Goal: Task Accomplishment & Management: Manage account settings

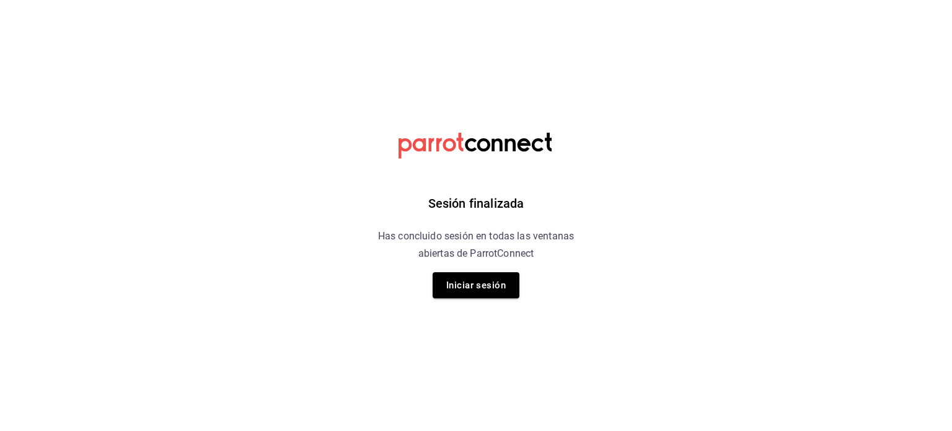
click at [472, 300] on div "Sesión finalizada Has concluido sesión en todas las ventanas abiertas de Parrot…" at bounding box center [476, 215] width 313 height 431
click at [486, 292] on button "Iniciar sesión" at bounding box center [476, 285] width 87 height 26
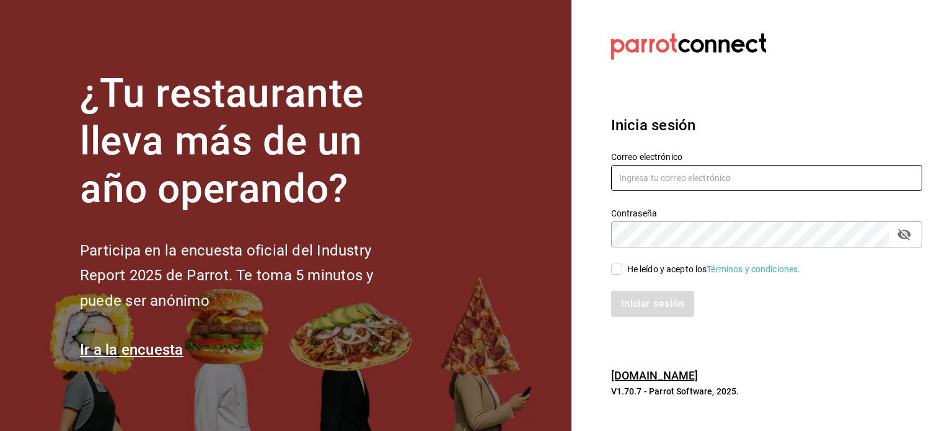
type input "kev_og95@hotmail.com"
click at [644, 273] on div "He leído y acepto los Términos y condiciones." at bounding box center [714, 269] width 174 height 13
click at [622, 273] on input "He leído y acepto los Términos y condiciones." at bounding box center [616, 268] width 11 height 11
checkbox input "true"
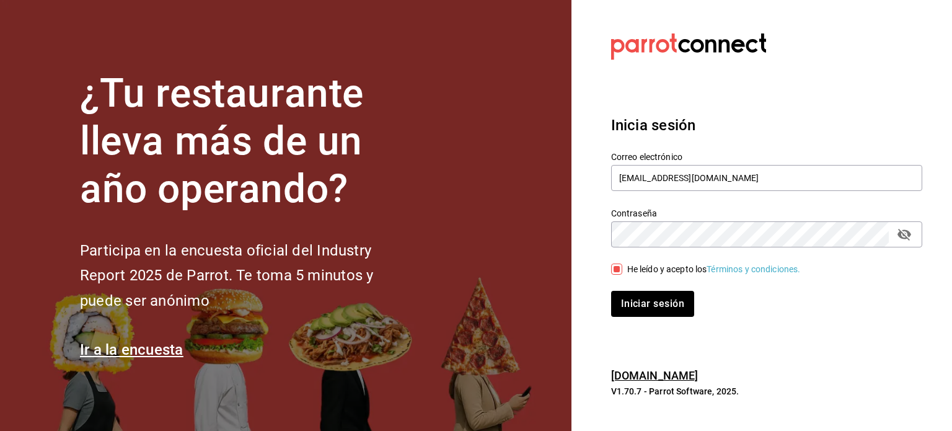
click at [655, 288] on div "Iniciar sesión" at bounding box center [759, 296] width 326 height 41
click at [672, 314] on button "Iniciar sesión" at bounding box center [653, 304] width 84 height 26
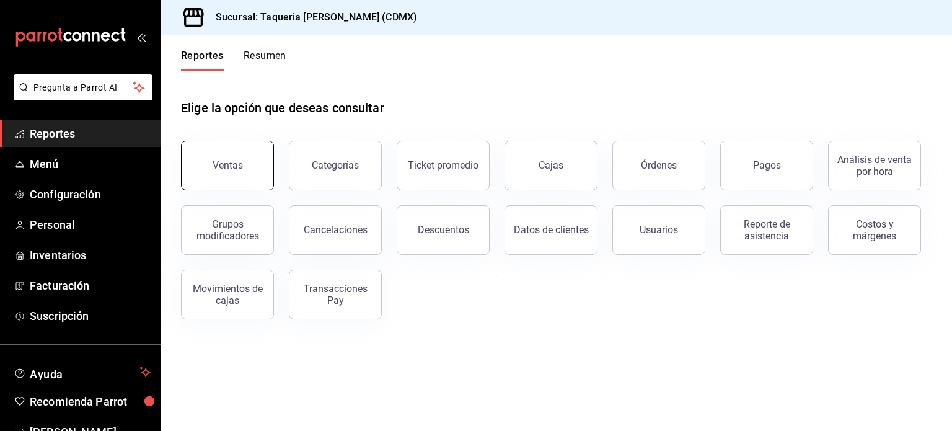
click at [229, 175] on button "Ventas" at bounding box center [227, 166] width 93 height 50
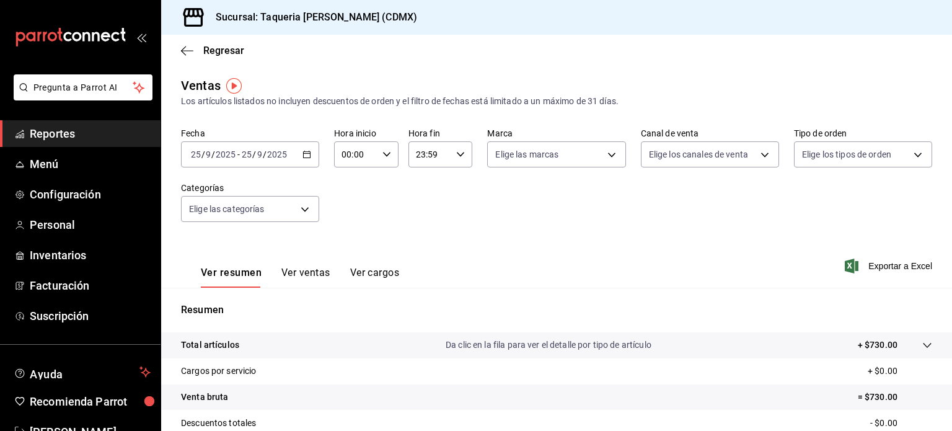
scroll to position [126, 0]
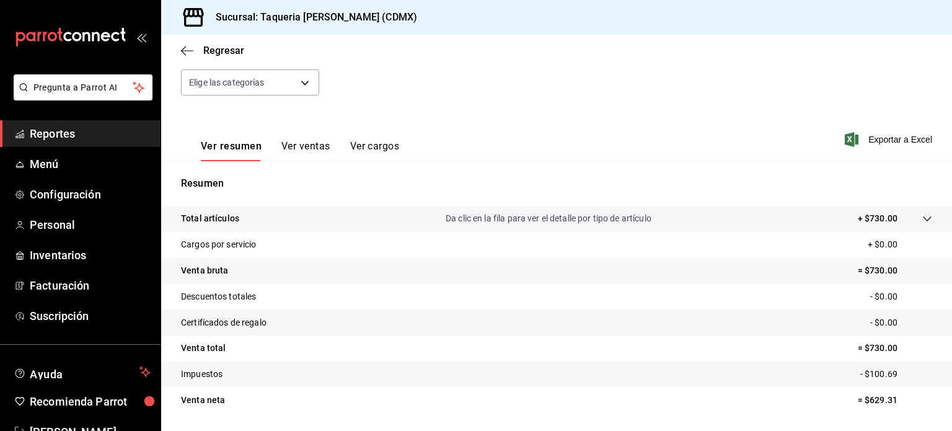
click at [309, 146] on button "Ver ventas" at bounding box center [305, 150] width 49 height 21
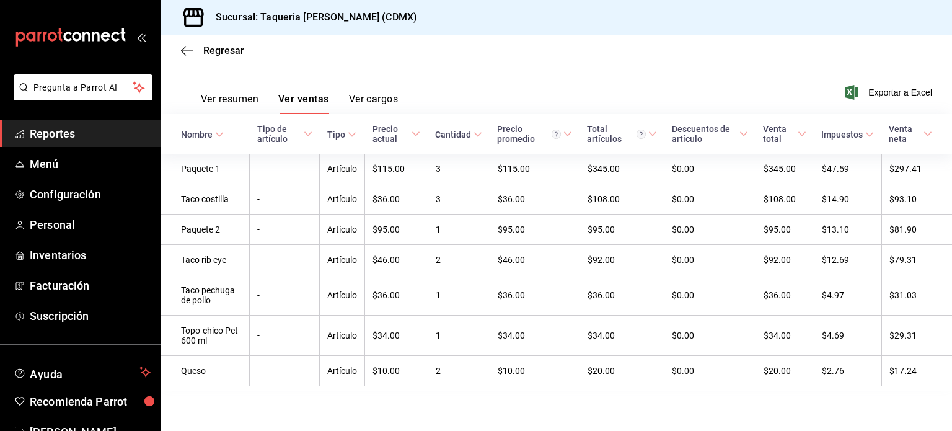
scroll to position [177, 0]
click at [364, 94] on button "Ver cargos" at bounding box center [374, 103] width 50 height 21
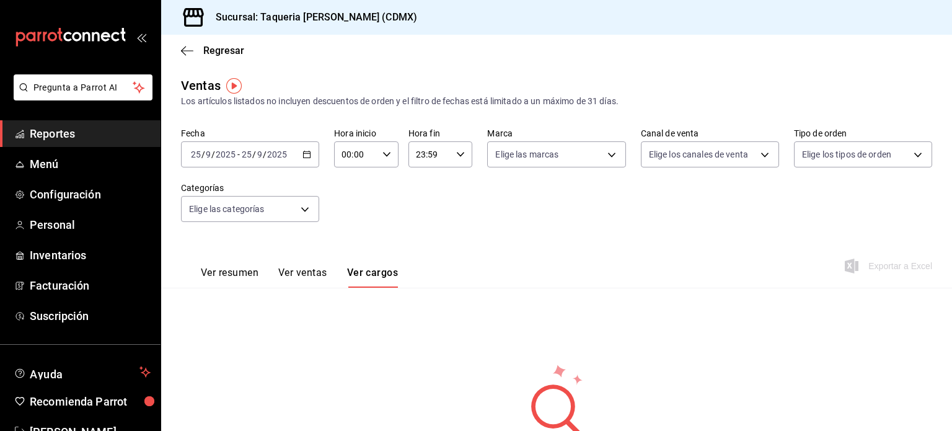
click at [223, 259] on div "Ver resumen Ver ventas Ver cargos" at bounding box center [289, 270] width 217 height 36
click at [231, 264] on div "Ver resumen Ver ventas Ver cargos" at bounding box center [289, 270] width 217 height 36
click at [237, 270] on button "Ver resumen" at bounding box center [230, 276] width 58 height 21
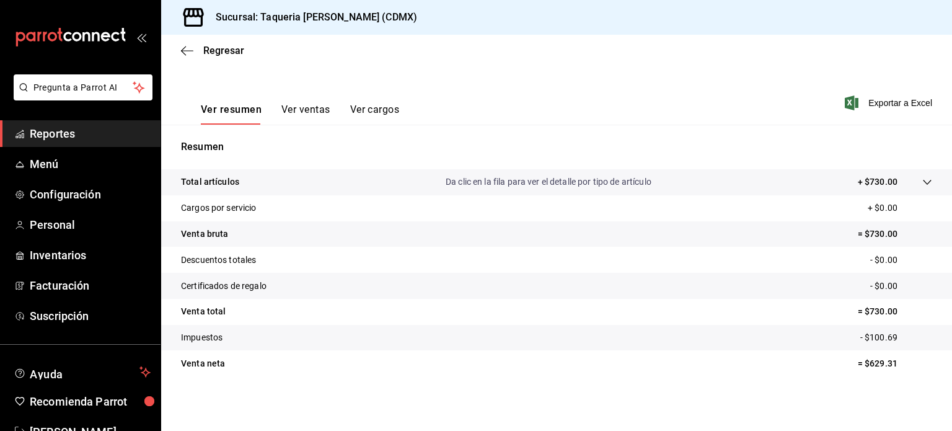
scroll to position [162, 0]
click at [892, 101] on span "Exportar a Excel" at bounding box center [889, 103] width 85 height 15
click at [900, 153] on p "Resumen" at bounding box center [556, 147] width 751 height 15
click at [35, 158] on span "Menú" at bounding box center [90, 164] width 121 height 17
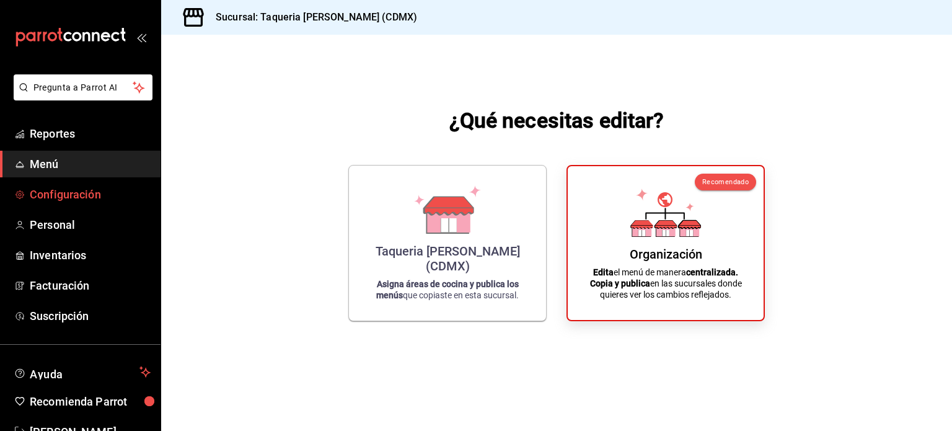
click at [59, 200] on span "Configuración" at bounding box center [90, 194] width 121 height 17
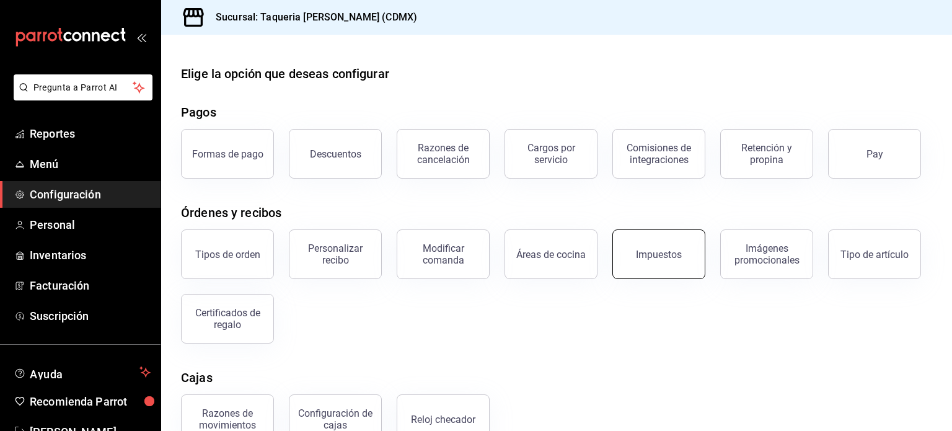
click at [658, 265] on button "Impuestos" at bounding box center [658, 254] width 93 height 50
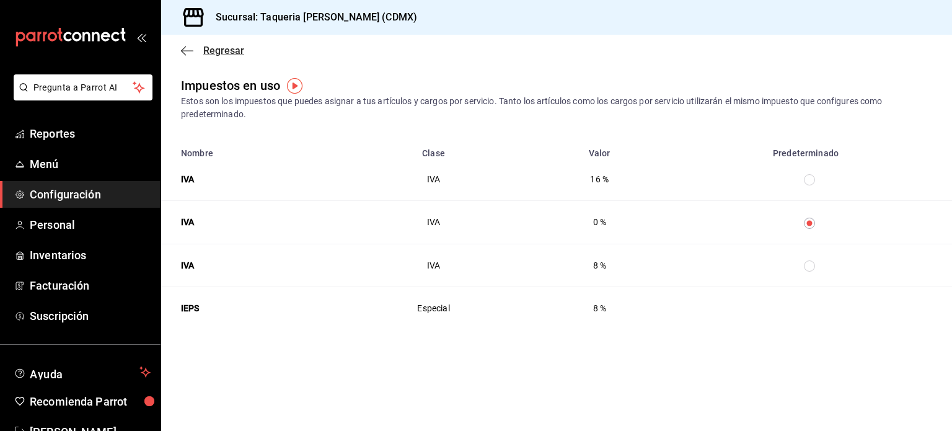
click at [186, 50] on icon "button" at bounding box center [187, 50] width 12 height 1
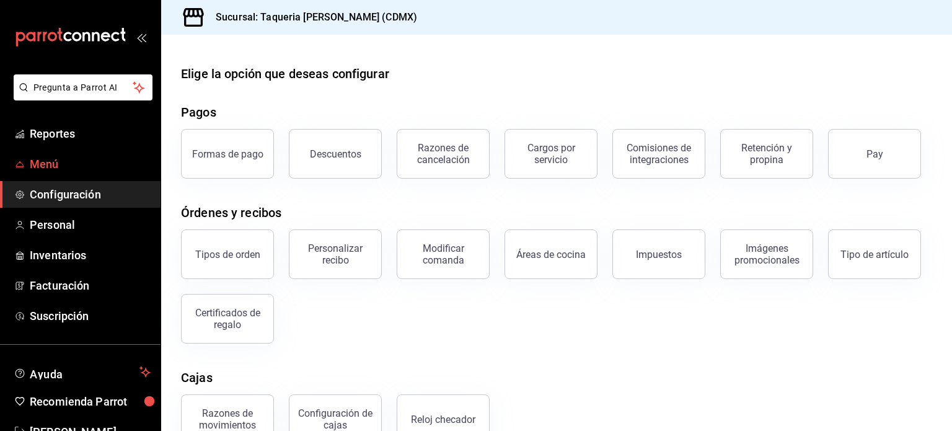
click at [47, 165] on span "Menú" at bounding box center [90, 164] width 121 height 17
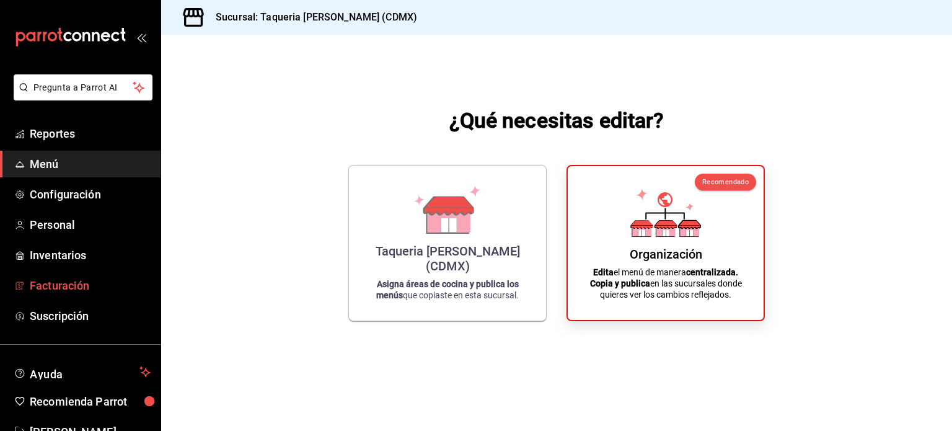
click at [69, 287] on span "Facturación" at bounding box center [90, 285] width 121 height 17
